Goal: Share content

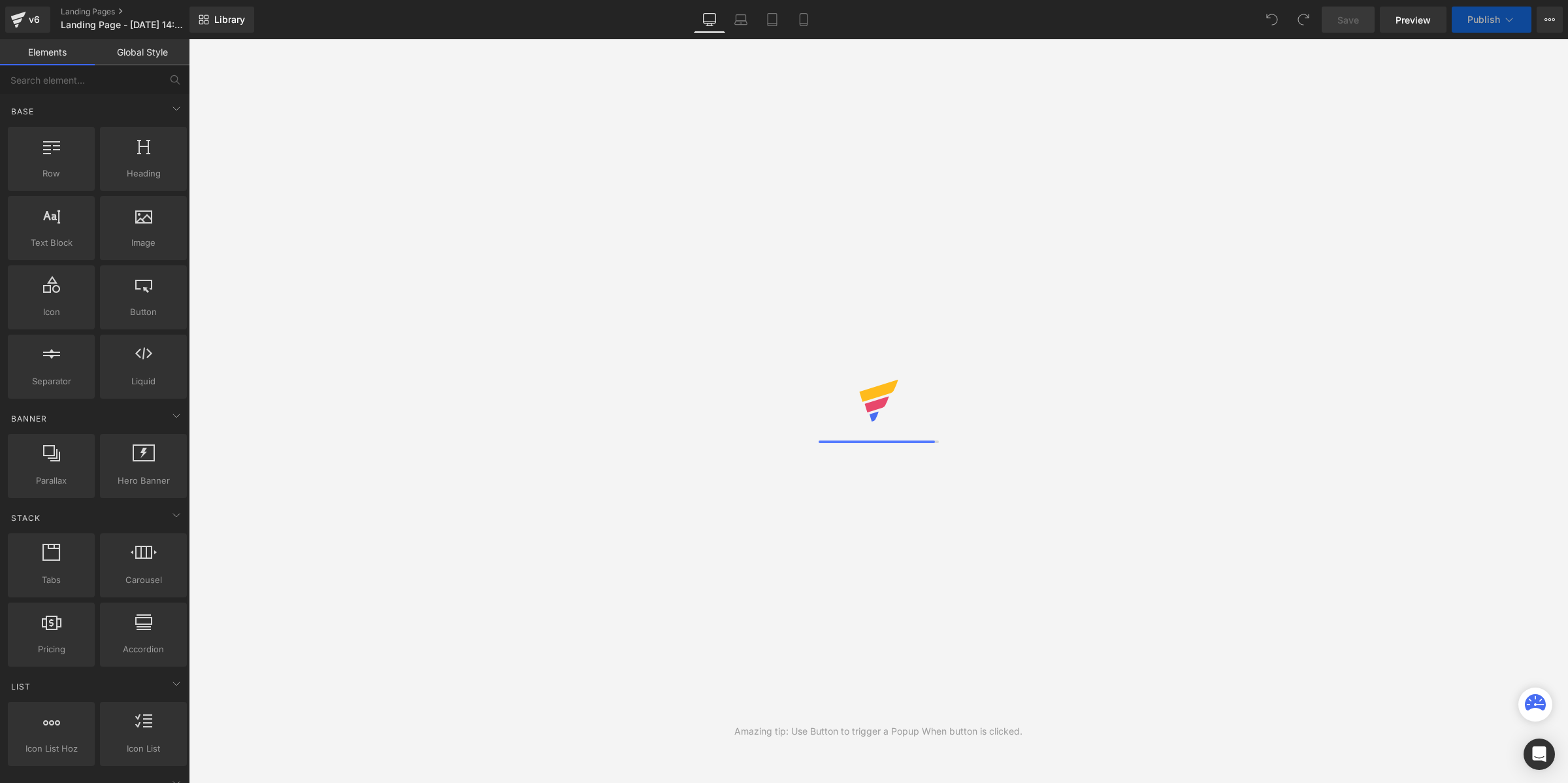
click at [239, 17] on span "Library" at bounding box center [229, 20] width 31 height 12
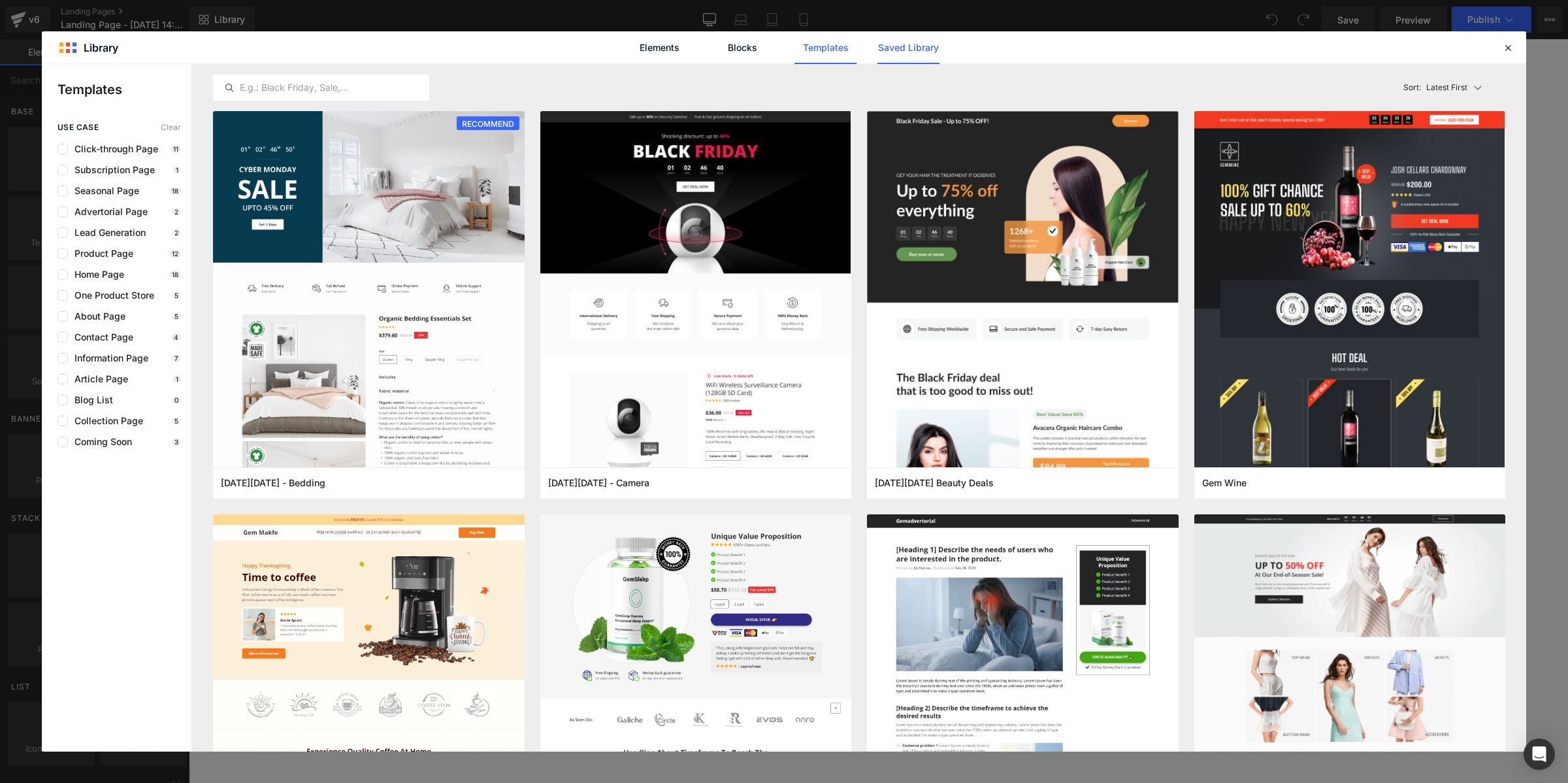
click at [902, 45] on link "Saved Library" at bounding box center [908, 48] width 62 height 33
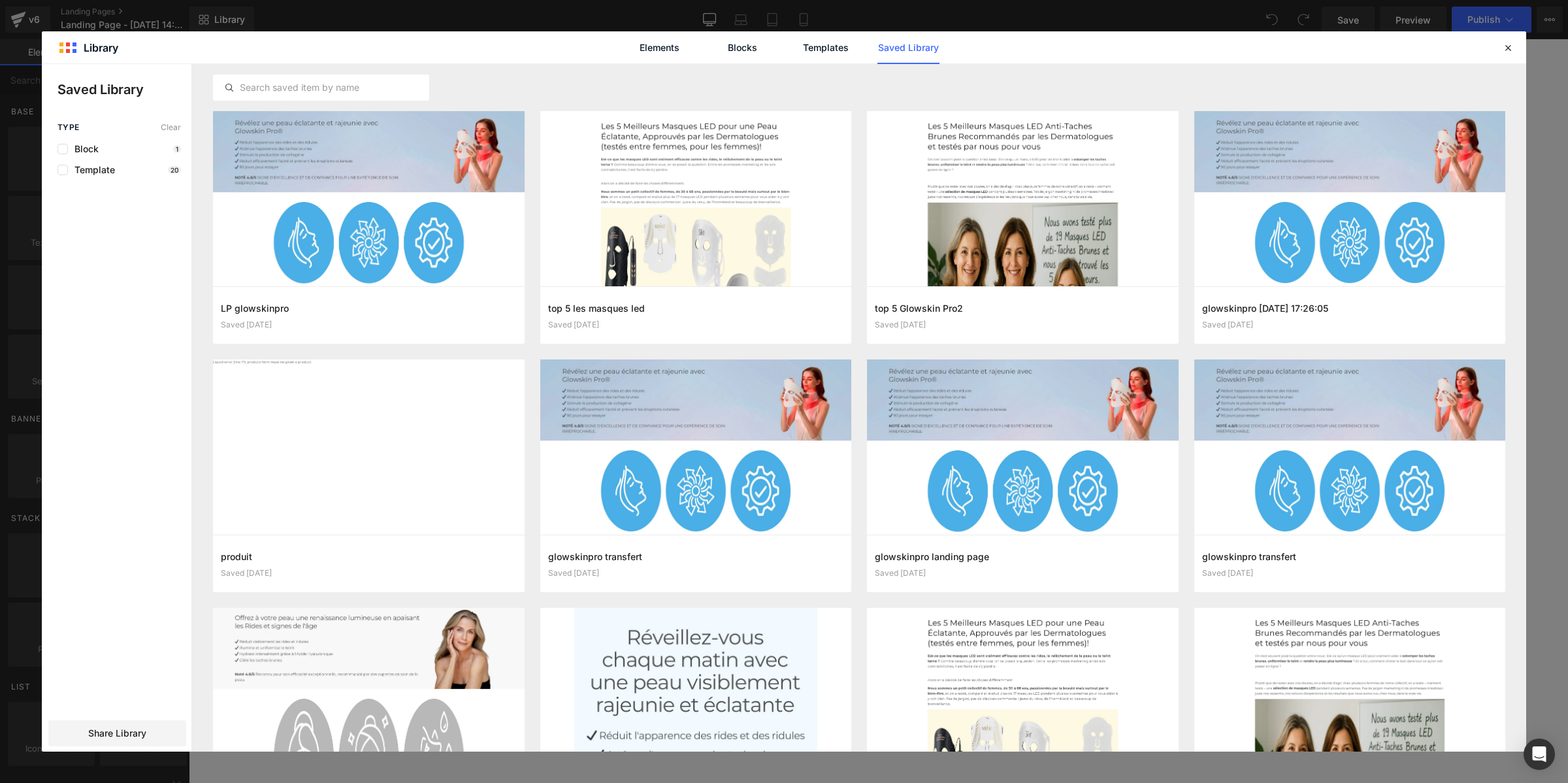
drag, startPoint x: 86, startPoint y: 727, endPoint x: 95, endPoint y: 714, distance: 15.8
click at [86, 727] on div "Share Library" at bounding box center [116, 733] width 138 height 27
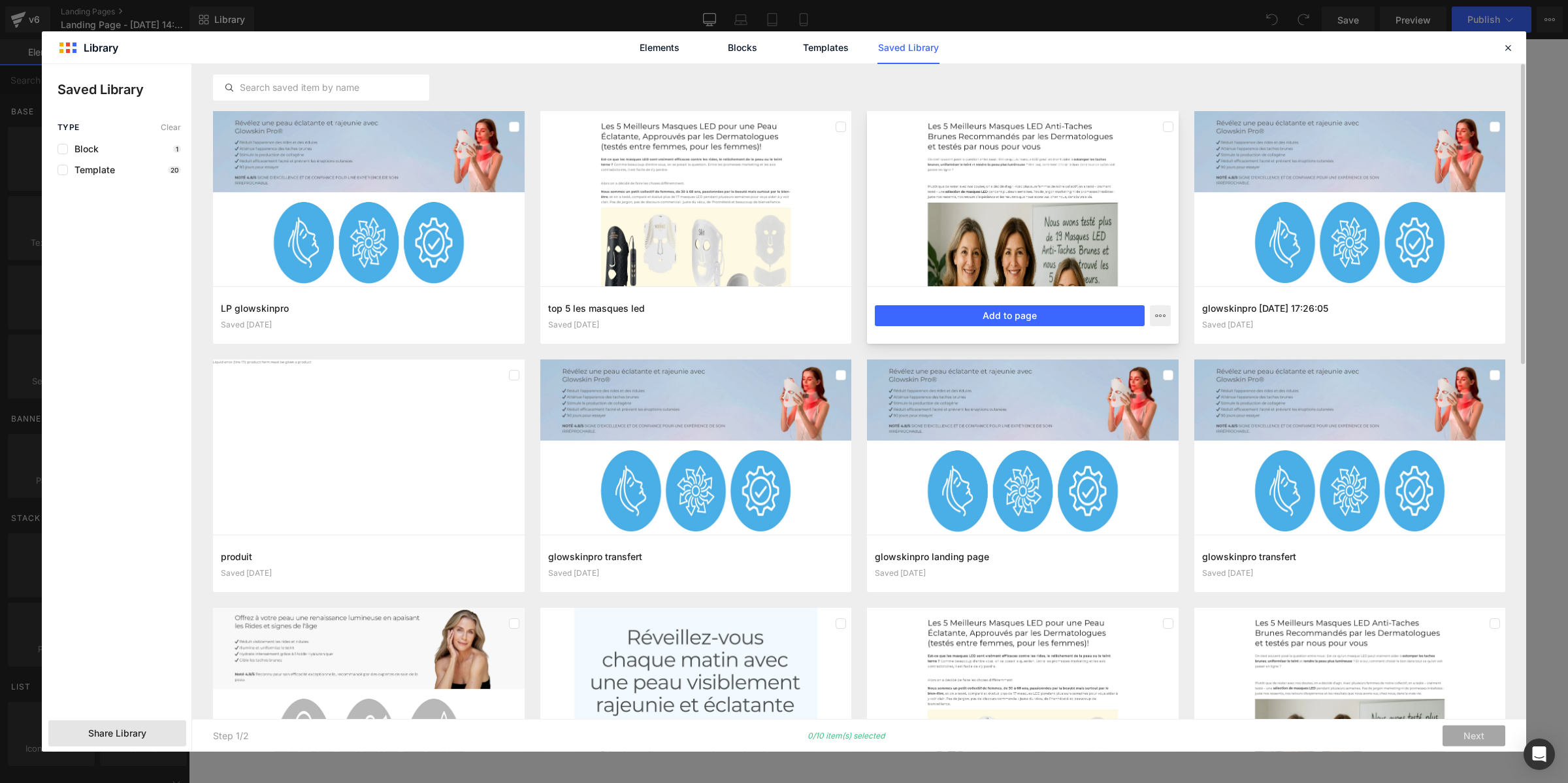
drag, startPoint x: 1168, startPoint y: 125, endPoint x: 1173, endPoint y: 137, distance: 13.0
click at [1169, 124] on label at bounding box center [1168, 127] width 10 height 10
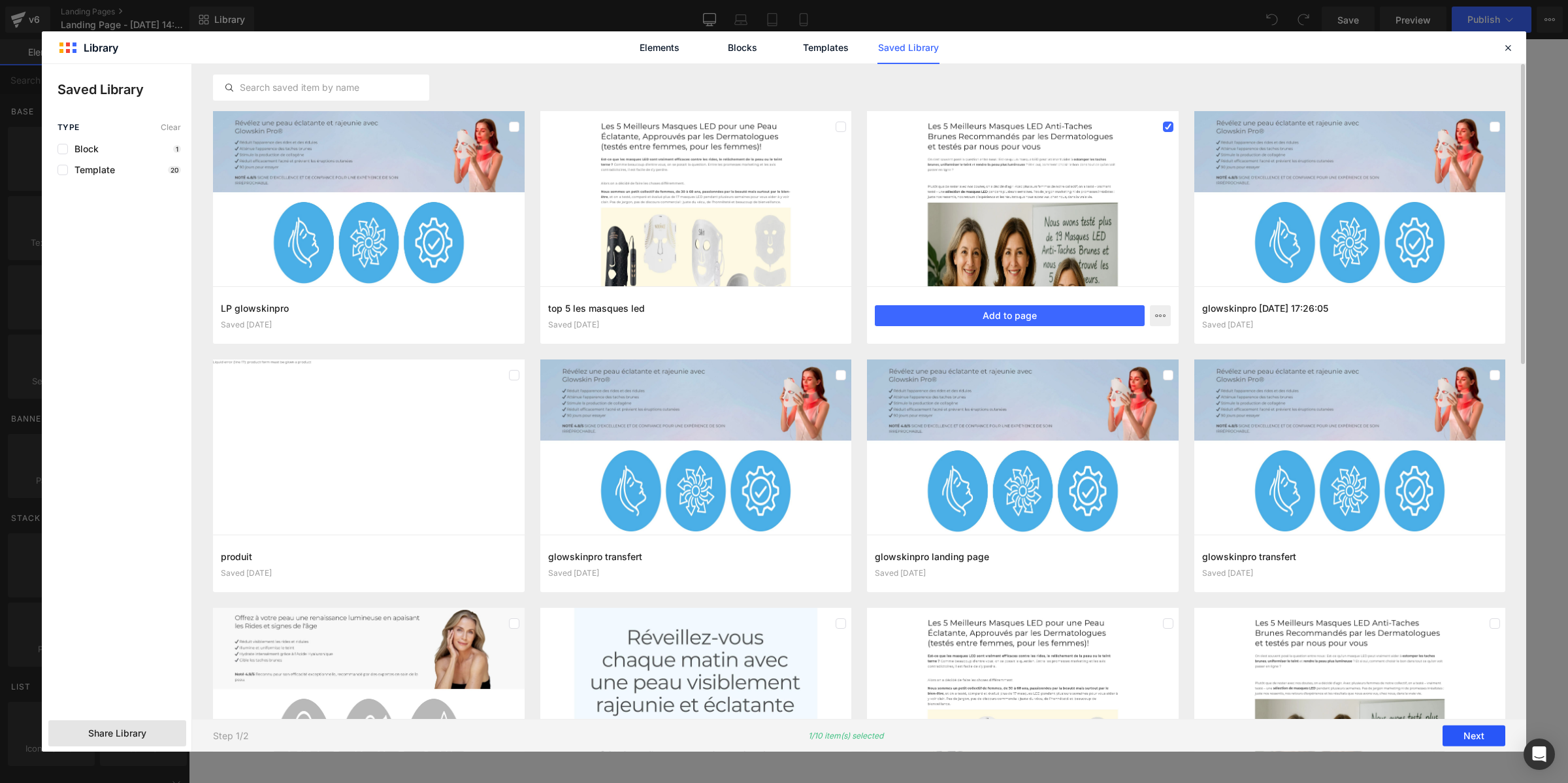
click at [1469, 743] on button "Next" at bounding box center [1474, 735] width 62 height 21
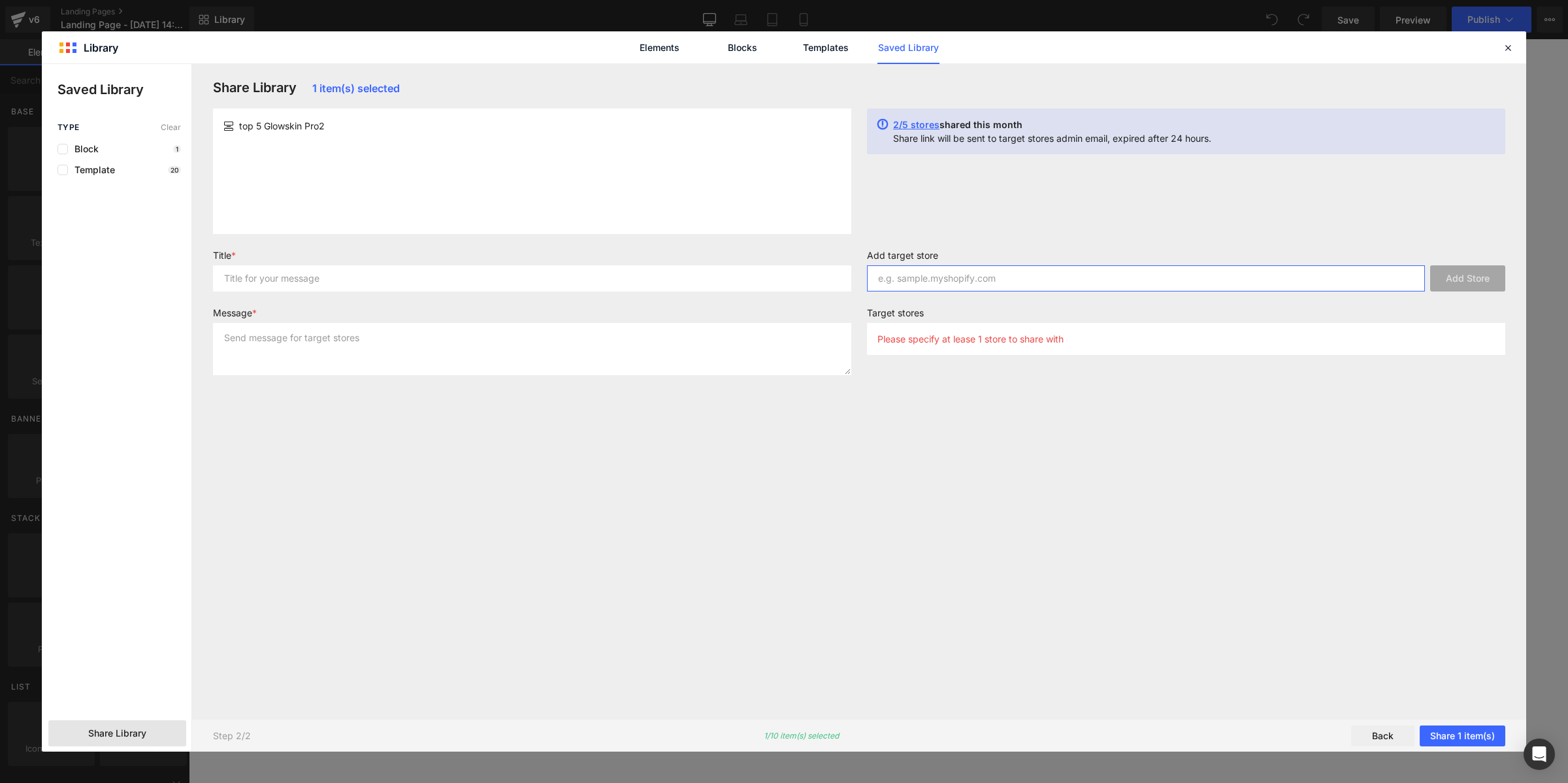
click at [913, 282] on input "text" at bounding box center [1146, 278] width 558 height 27
paste input "ntifi2-ta"
type input "ntifi2-ta"
click at [1442, 275] on button "Add Store" at bounding box center [1468, 278] width 75 height 27
click at [697, 286] on input "text" at bounding box center [532, 278] width 638 height 27
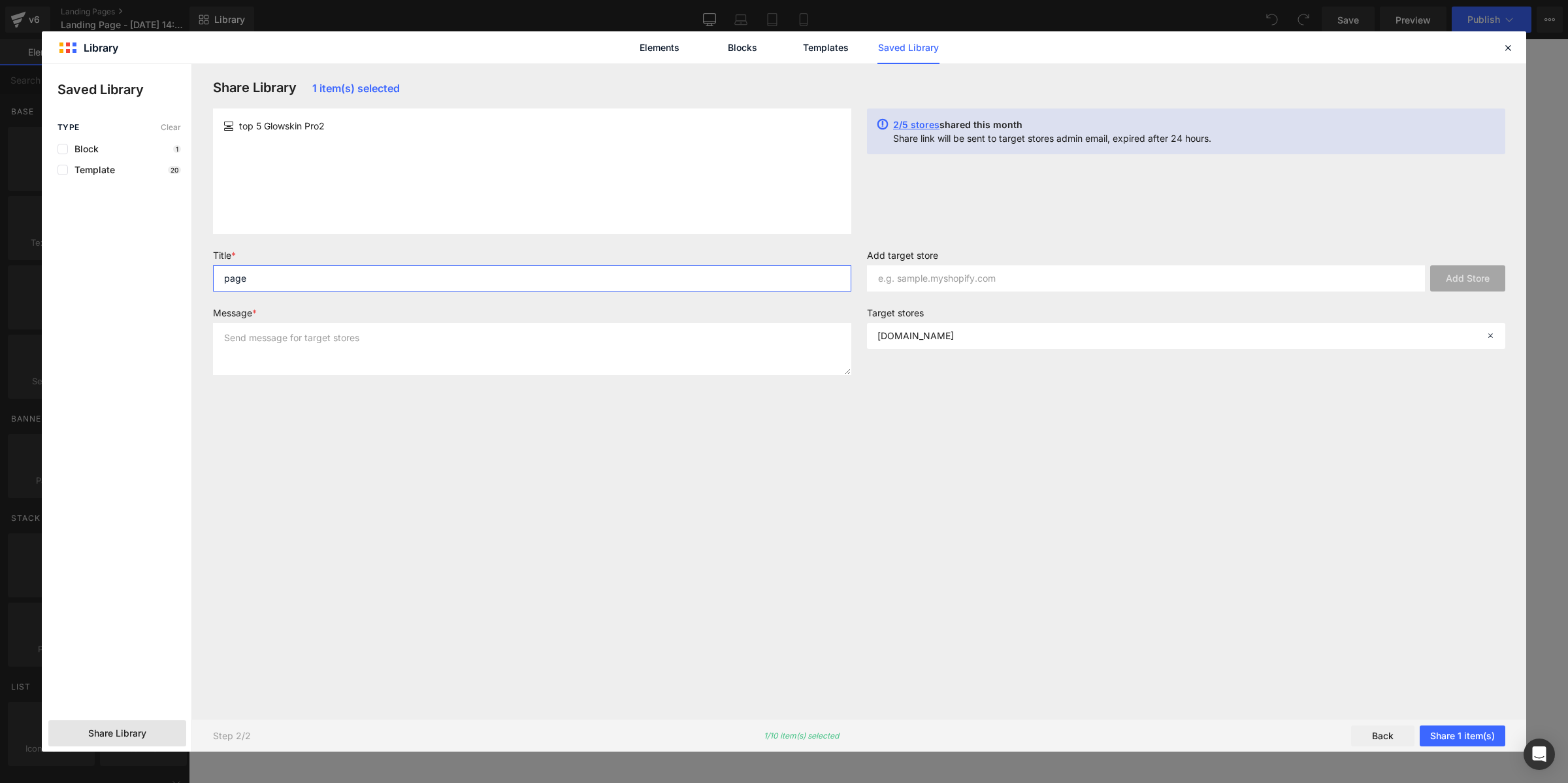
type input "page"
click at [651, 335] on textarea at bounding box center [532, 348] width 638 height 52
type textarea "page"
click at [1445, 735] on button "Share 1 item(s)" at bounding box center [1463, 735] width 86 height 21
